Goal: Find contact information: Find contact information

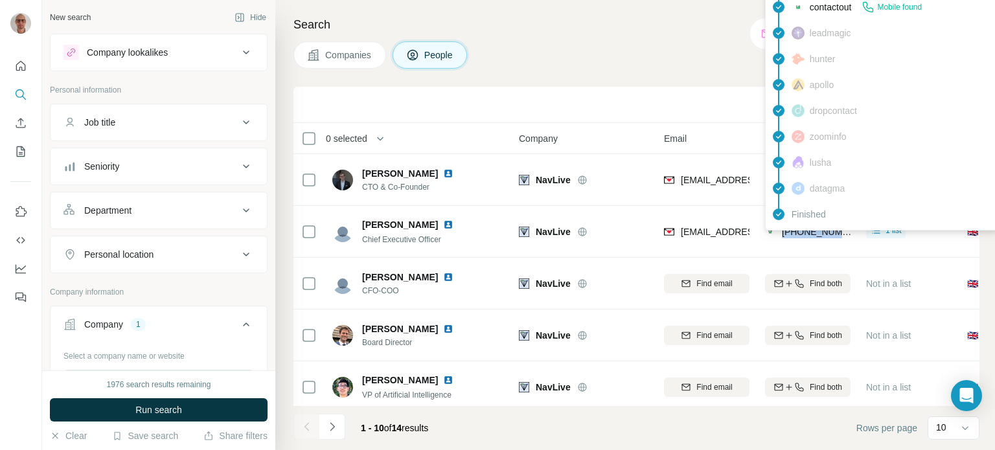
click at [181, 58] on div "Company lookalikes" at bounding box center [150, 53] width 175 height 16
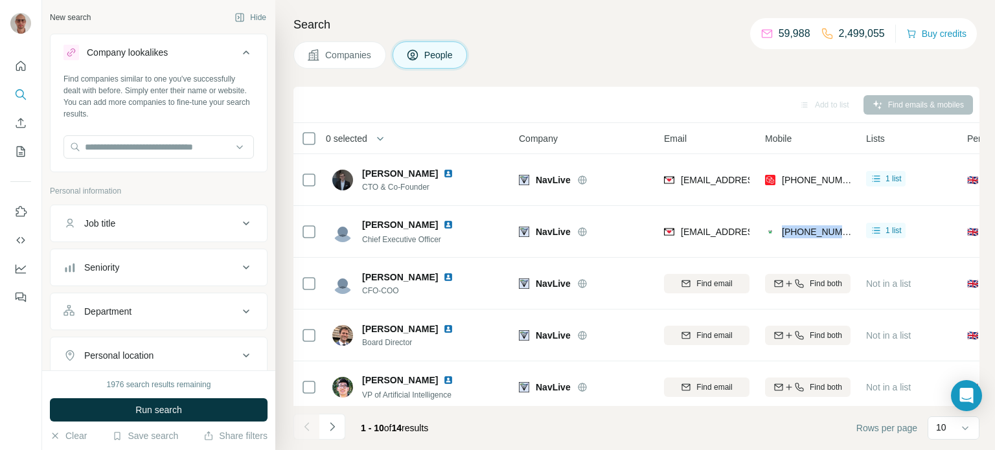
click at [92, 55] on div "Company lookalikes" at bounding box center [127, 52] width 81 height 13
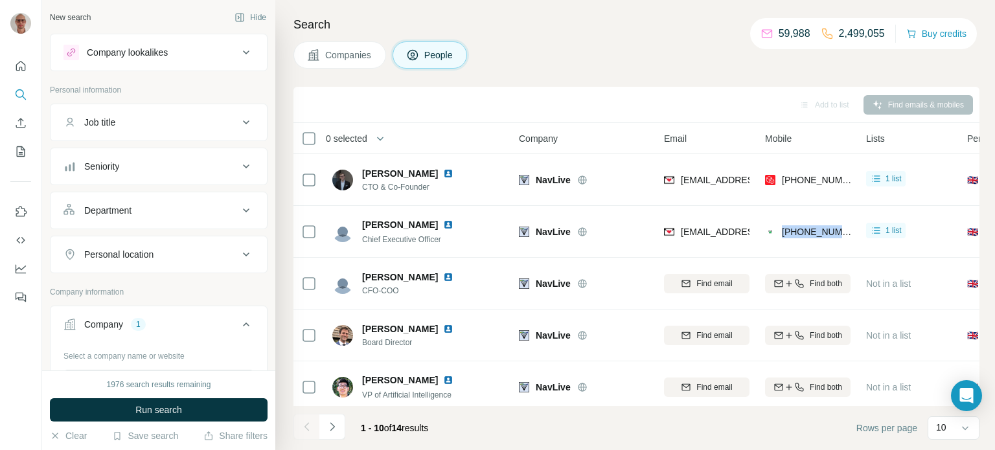
click at [343, 56] on span "Companies" at bounding box center [348, 55] width 47 height 13
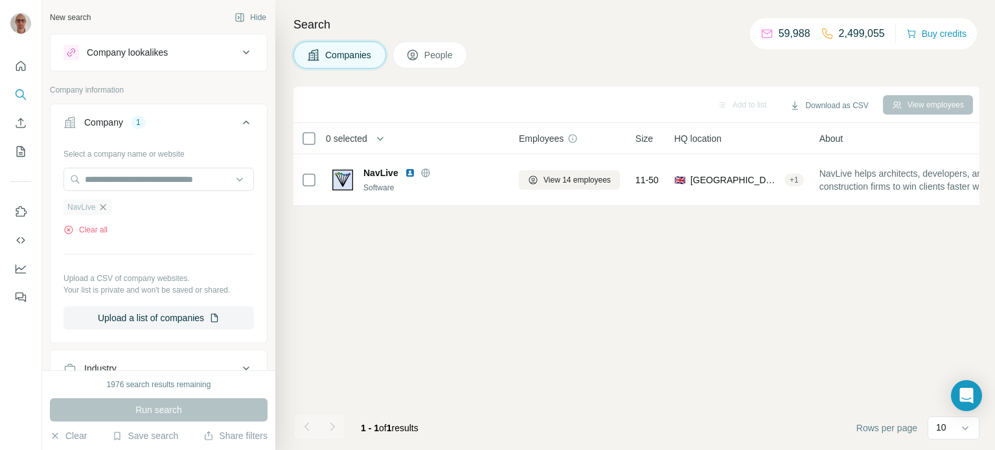
click at [101, 207] on icon "button" at bounding box center [103, 207] width 10 height 10
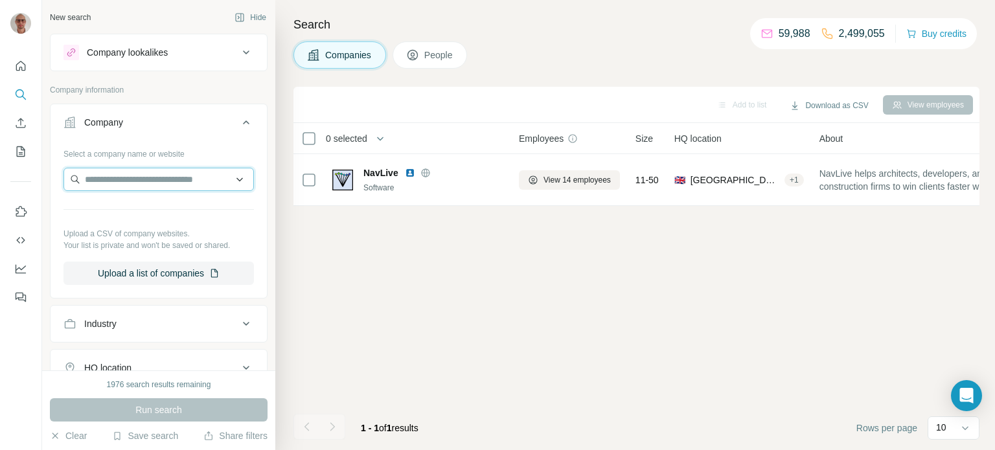
click at [118, 185] on input "text" at bounding box center [158, 179] width 190 height 23
paste input "**********"
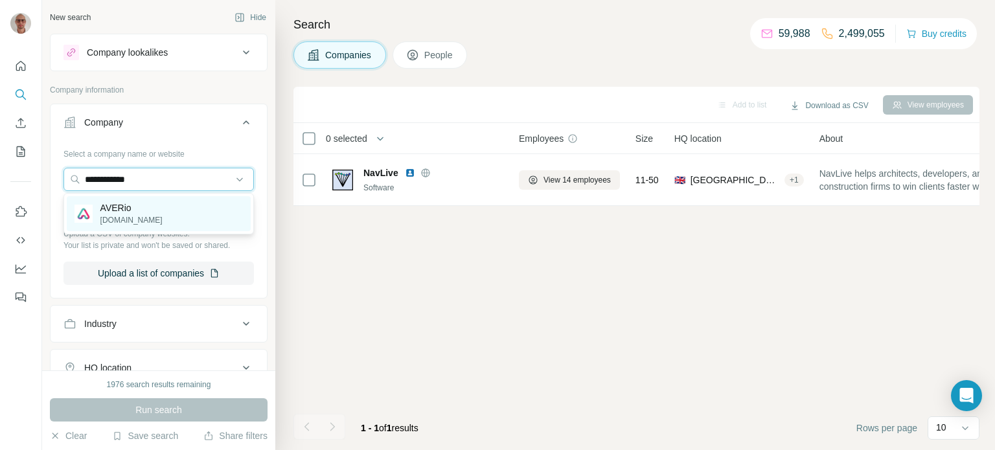
type input "**********"
click at [153, 213] on div "AVERio [DOMAIN_NAME]" at bounding box center [159, 213] width 184 height 35
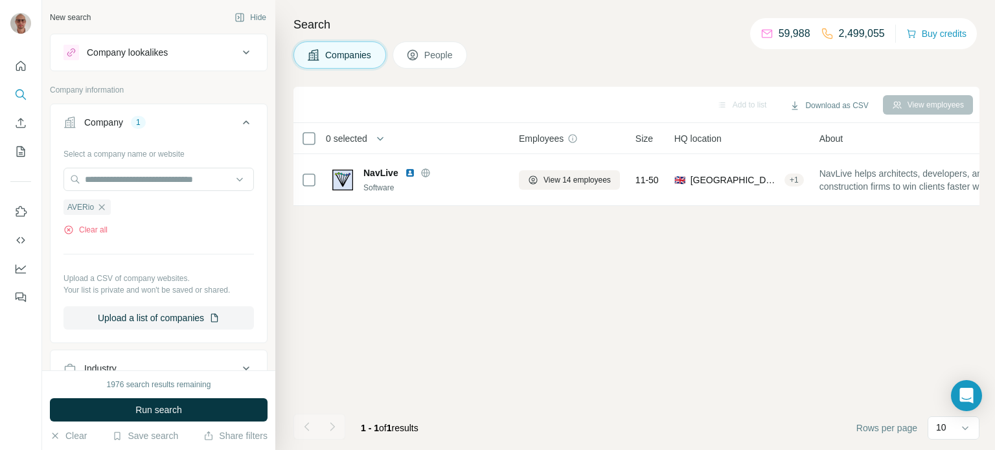
click at [183, 412] on button "Run search" at bounding box center [159, 409] width 218 height 23
click at [185, 408] on div "Run search" at bounding box center [159, 409] width 218 height 23
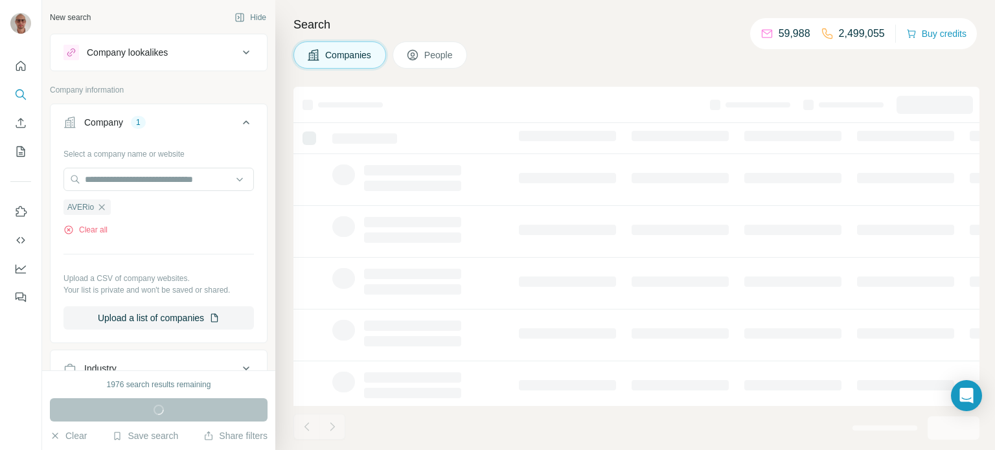
click at [168, 409] on div "Run search" at bounding box center [159, 409] width 218 height 23
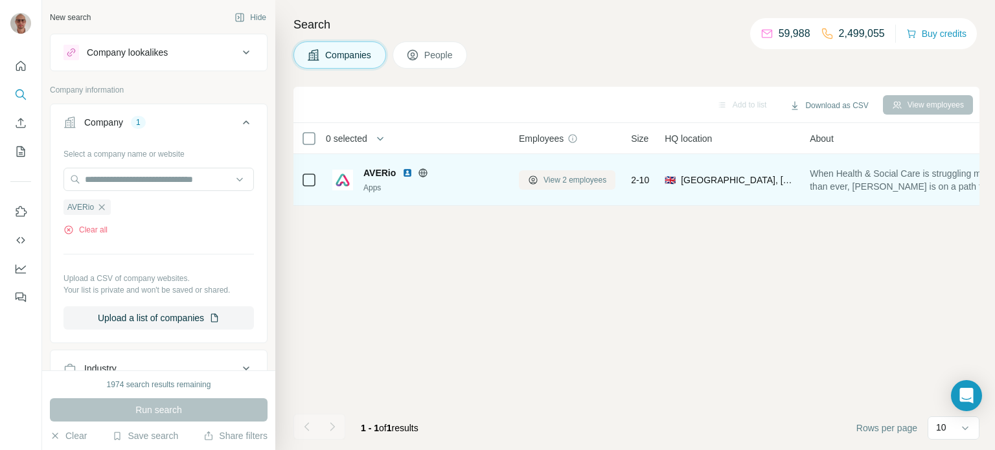
click at [577, 186] on button "View 2 employees" at bounding box center [567, 179] width 97 height 19
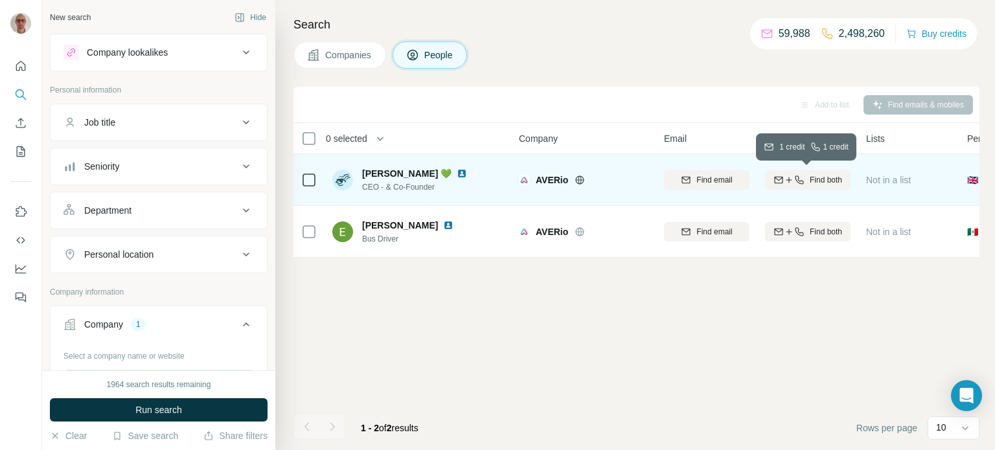
click at [828, 177] on span "Find both" at bounding box center [826, 180] width 32 height 12
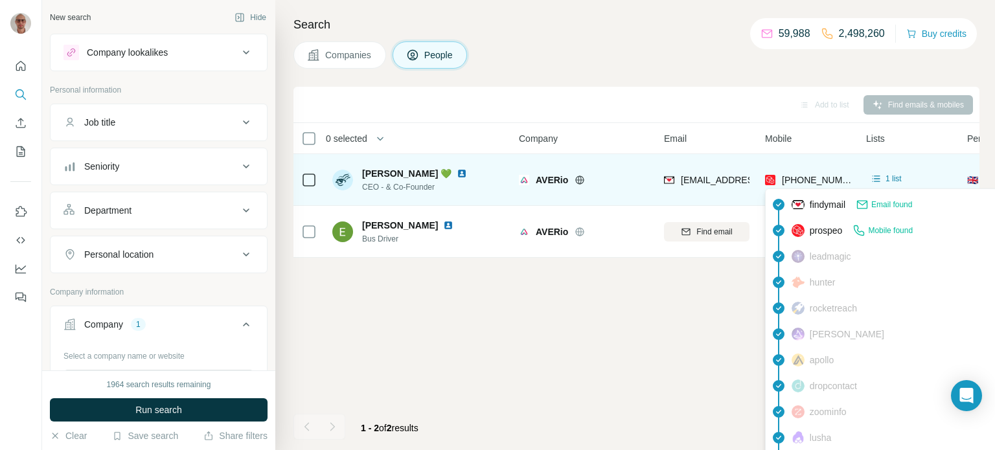
click at [806, 180] on span "[PHONE_NUMBER]" at bounding box center [823, 180] width 82 height 10
copy span "447854775307"
